Goal: Information Seeking & Learning: Learn about a topic

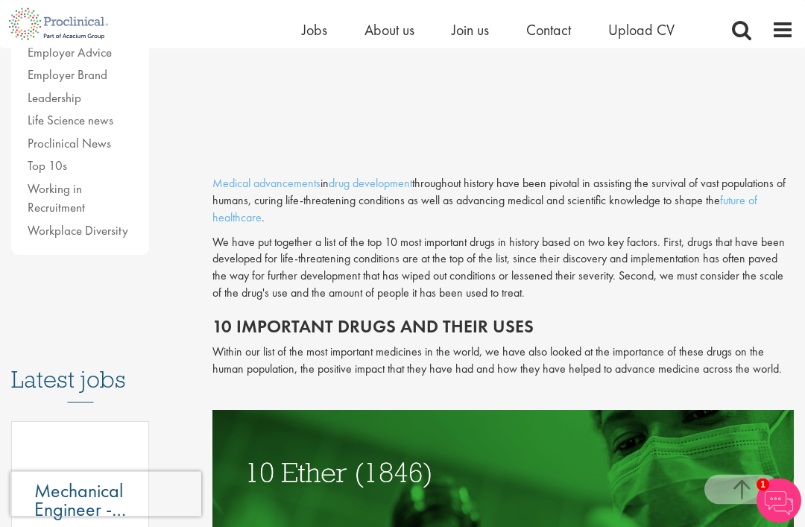
scroll to position [557, 0]
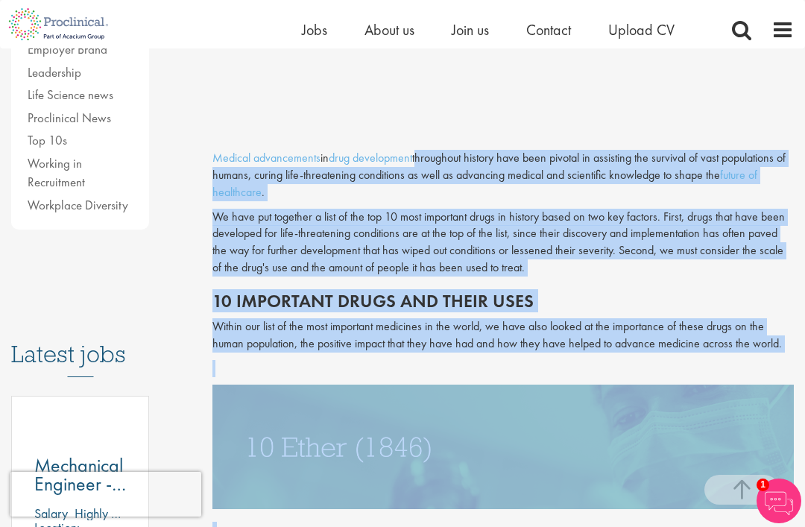
click at [190, 304] on div "Content types Quizzes Blogs Guidebooks & Reports Videos Infographics Case studi…" at bounding box center [100, 325] width 201 height 1431
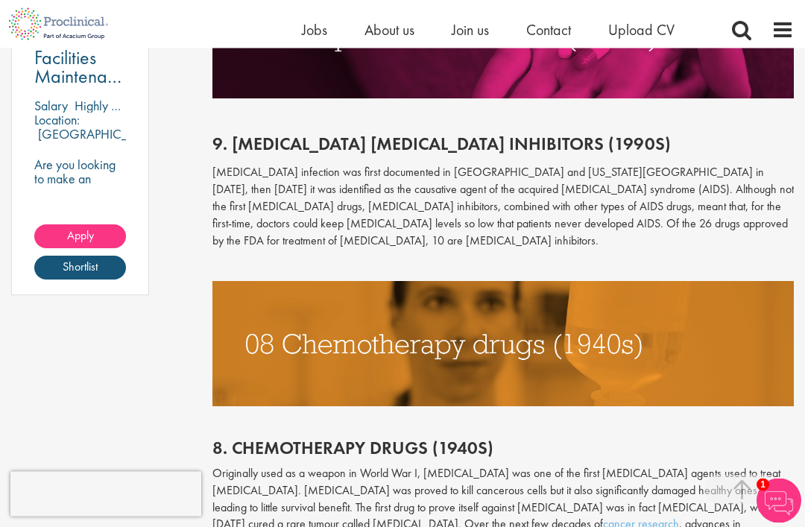
scroll to position [1287, 0]
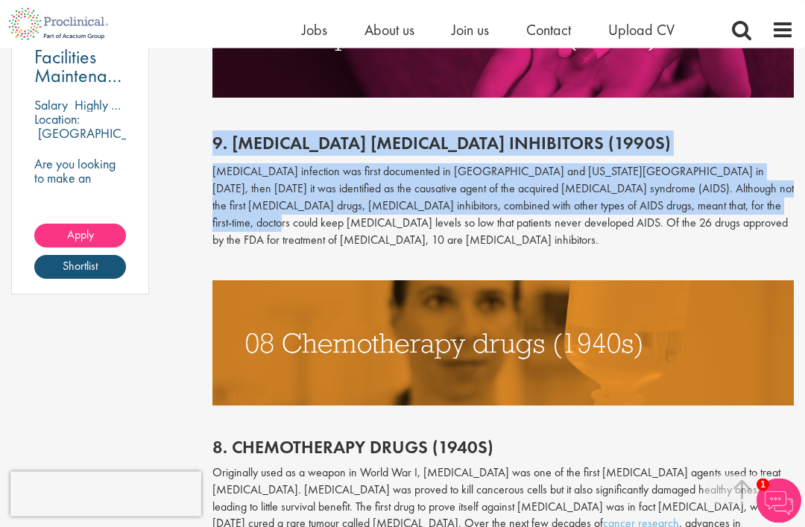
click at [734, 256] on p at bounding box center [502, 264] width 581 height 17
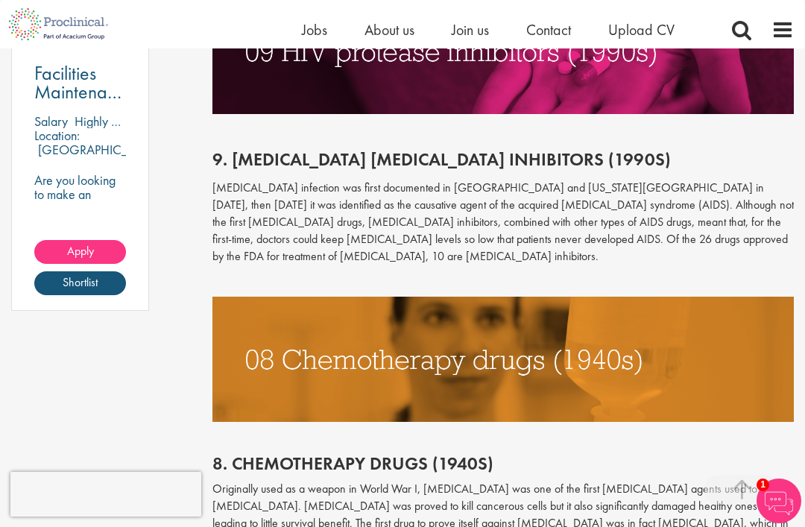
scroll to position [1270, 0]
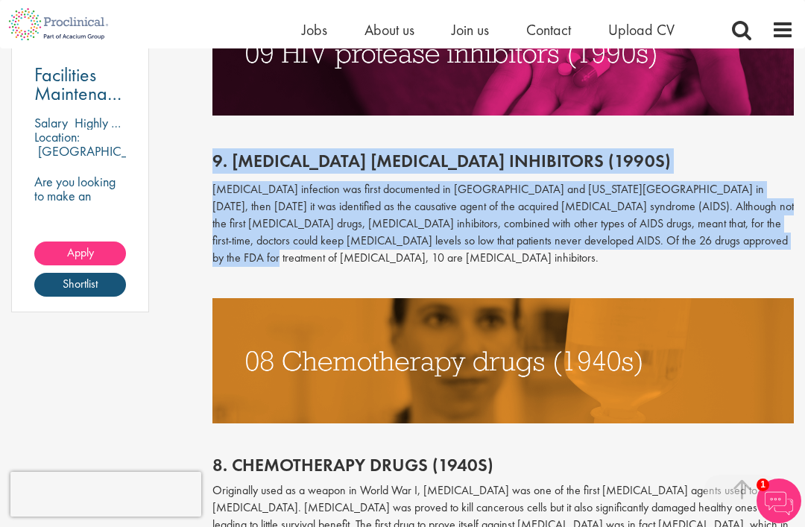
click at [758, 239] on div "9. [MEDICAL_DATA] [MEDICAL_DATA] inhibitors (1990s) [MEDICAL_DATA] infection wa…" at bounding box center [503, 207] width 604 height 183
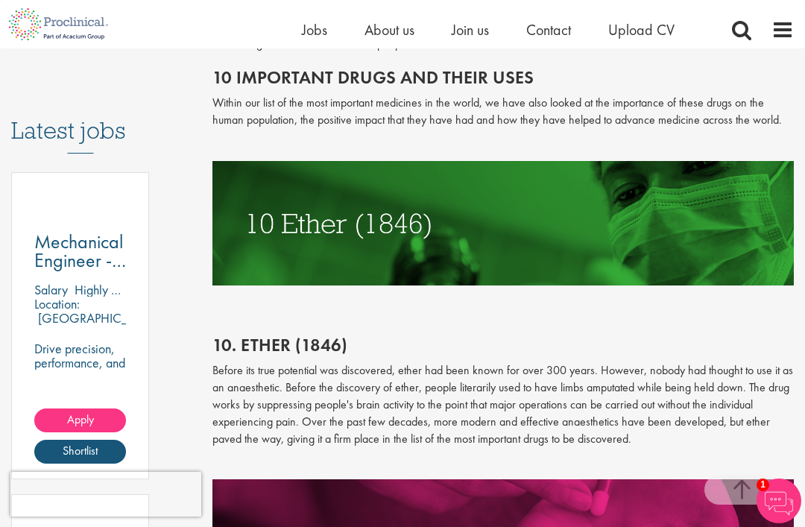
scroll to position [798, 0]
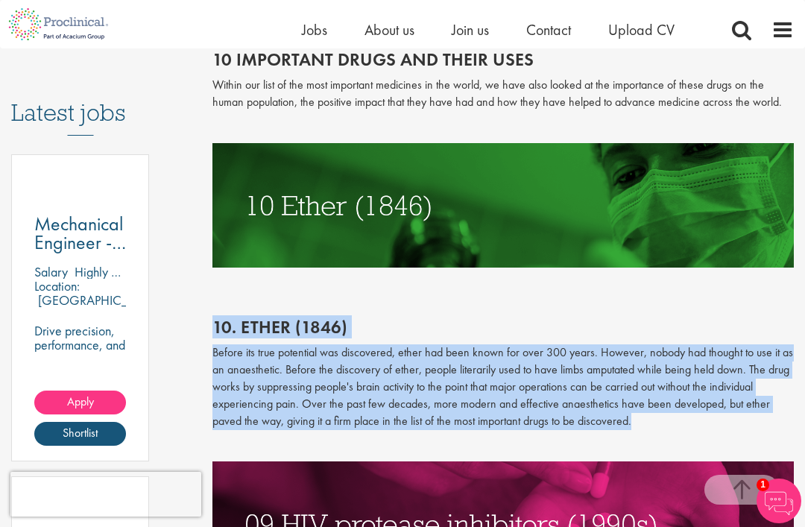
click at [675, 286] on h2 at bounding box center [502, 292] width 581 height 19
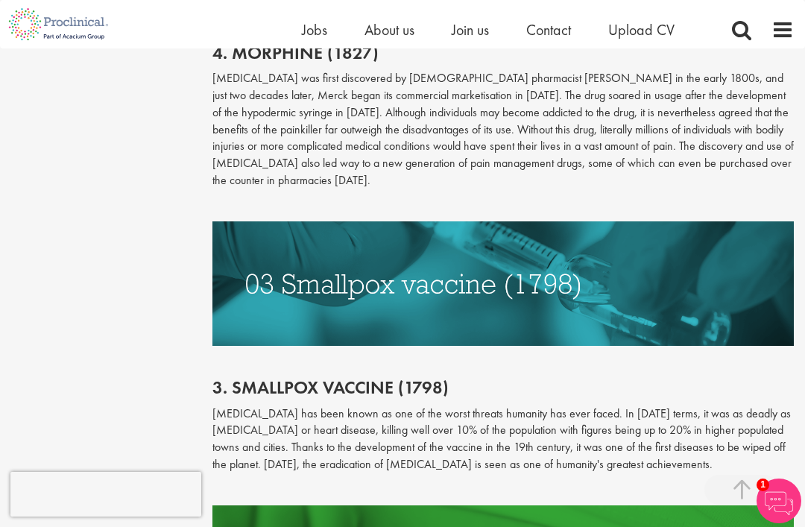
scroll to position [2970, 0]
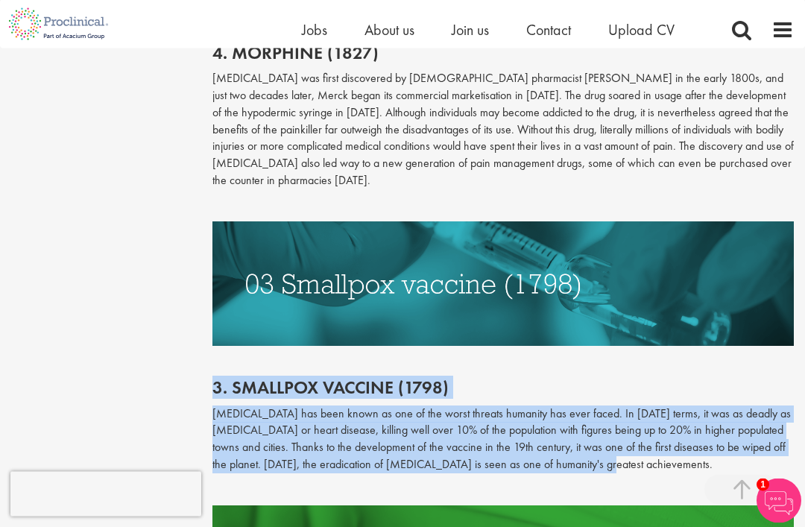
click at [693, 482] on p at bounding box center [502, 490] width 581 height 17
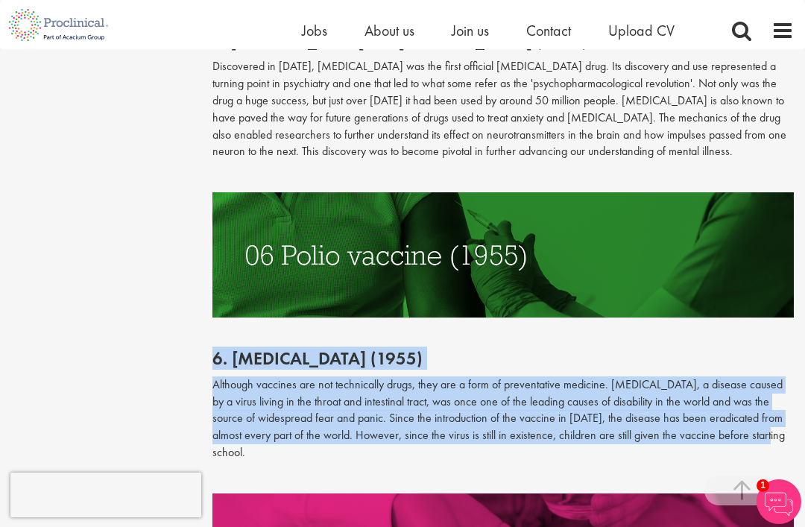
scroll to position [2046, 0]
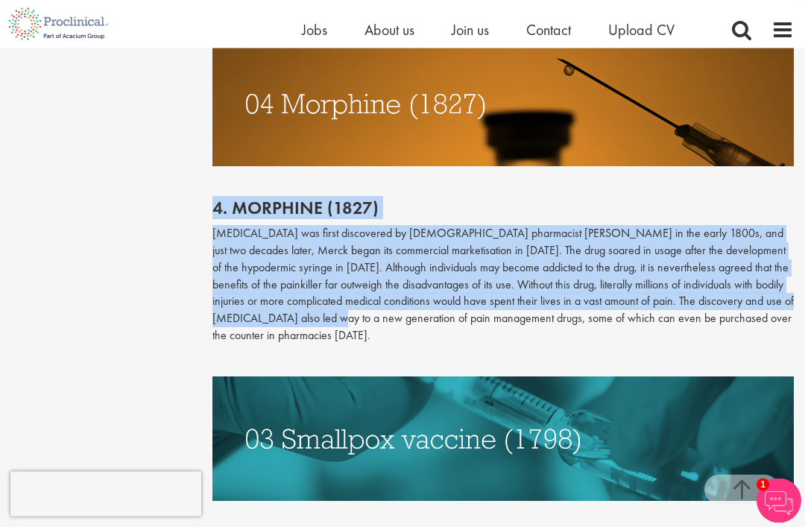
scroll to position [2716, 0]
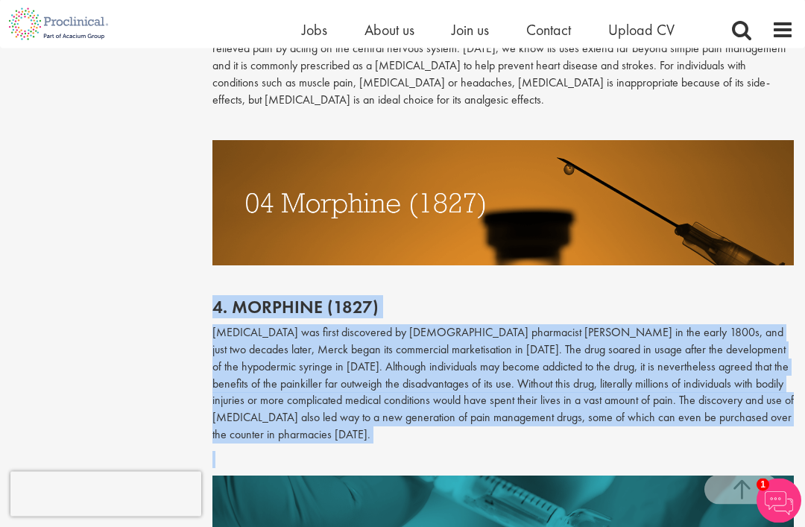
click at [421, 266] on p at bounding box center [502, 274] width 581 height 17
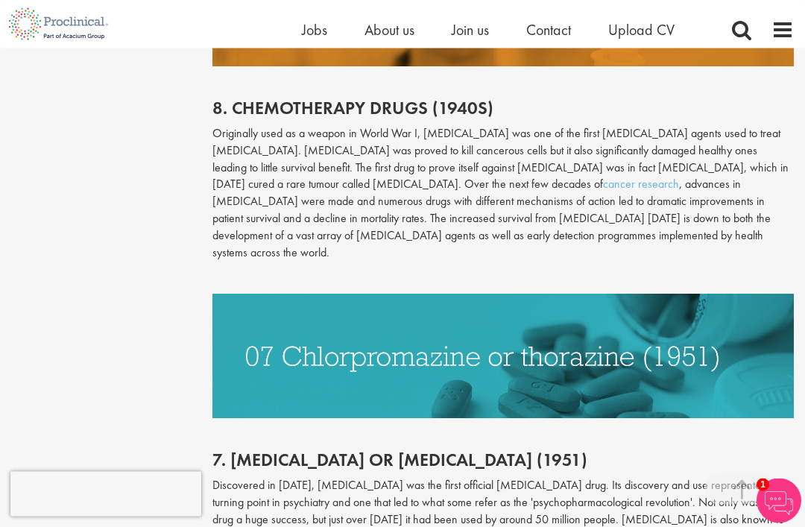
scroll to position [1548, 0]
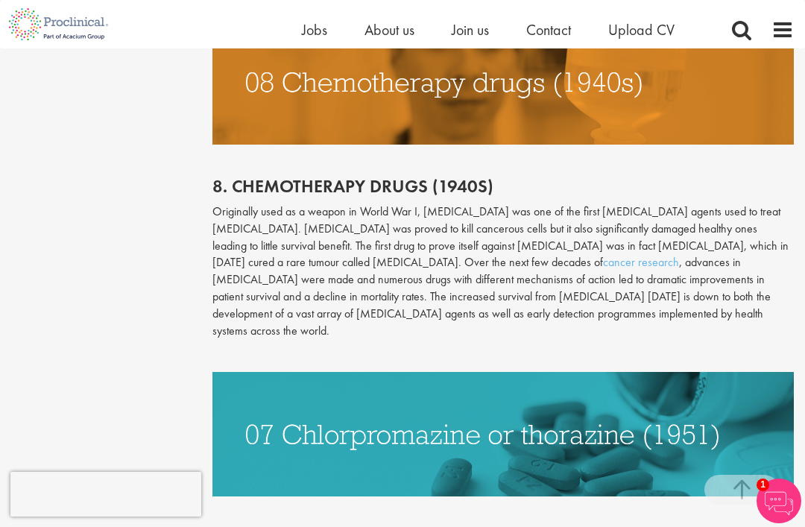
click at [722, 163] on div "8. [MEDICAL_DATA] drugs (1940s) Originally used as a weapon in World War I, [ME…" at bounding box center [503, 258] width 604 height 227
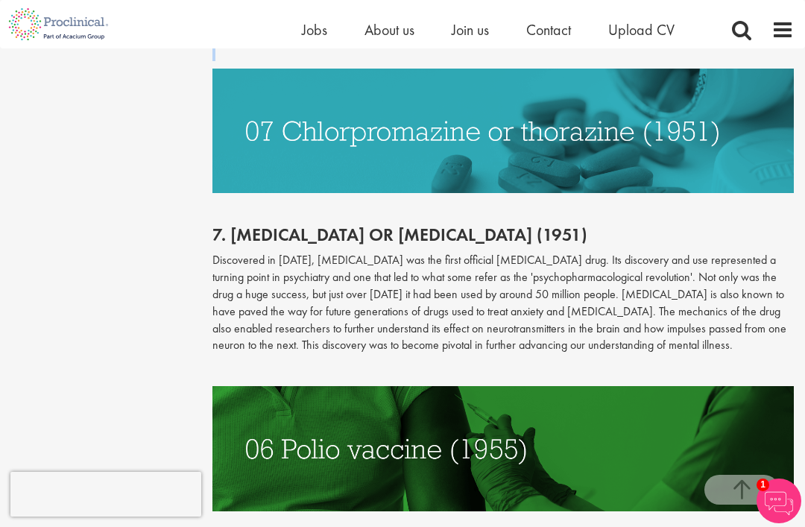
scroll to position [1850, 0]
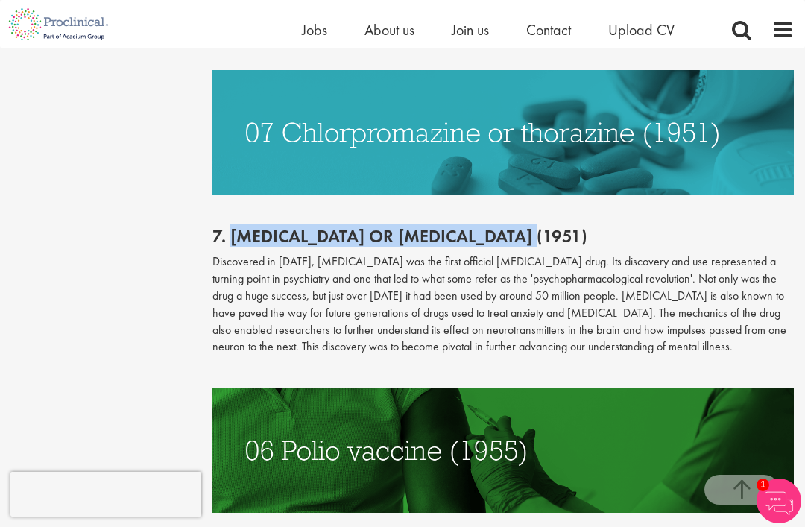
click at [596, 286] on p "Discovered in [DATE], [MEDICAL_DATA] was the first official [MEDICAL_DATA] drug…" at bounding box center [502, 304] width 581 height 102
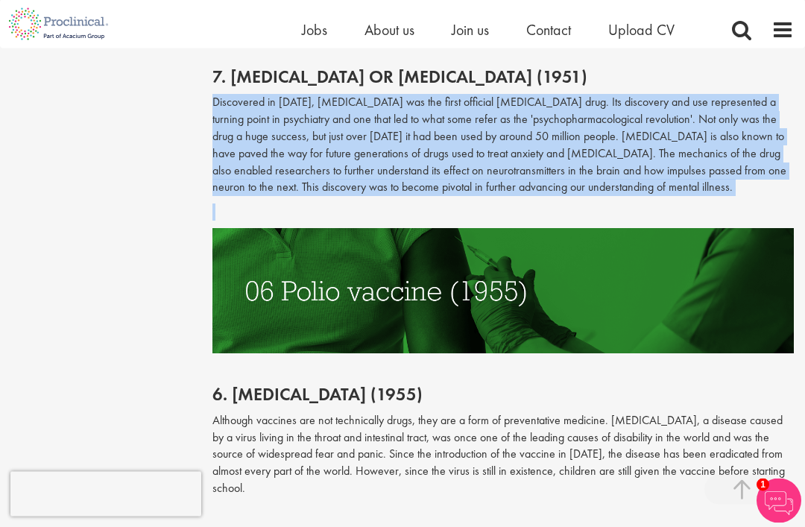
click at [510, 354] on div "6. [MEDICAL_DATA] (1955) Although vaccines are not technically drugs, they are …" at bounding box center [503, 442] width 604 height 176
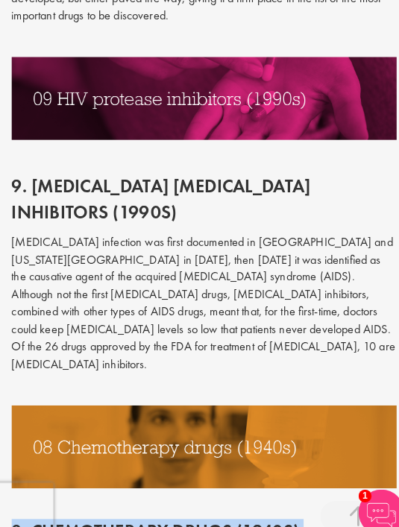
scroll to position [1417, 0]
